Goal: Information Seeking & Learning: Learn about a topic

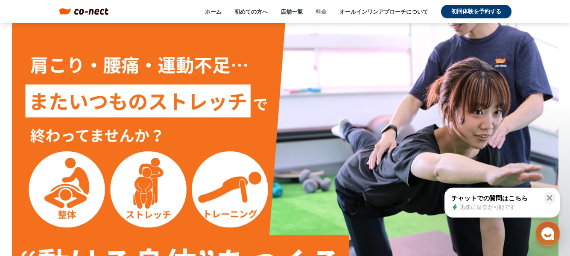
click at [321, 12] on link "料金" at bounding box center [321, 12] width 11 height 8
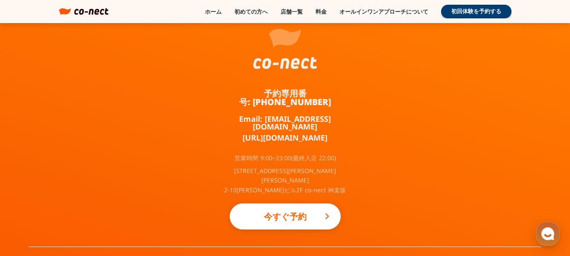
scroll to position [1875, 0]
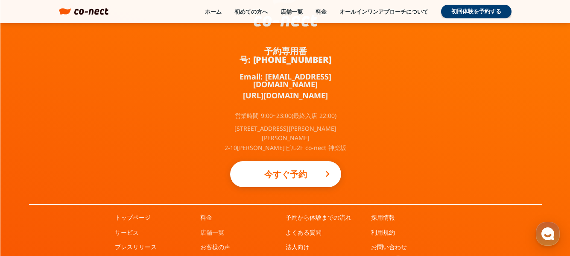
click at [207, 228] on link "店舗一覧" at bounding box center [212, 232] width 24 height 9
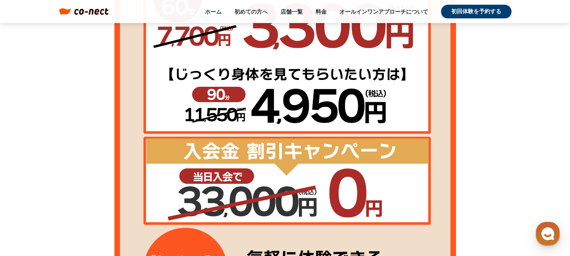
scroll to position [598, 0]
